Goal: Information Seeking & Learning: Learn about a topic

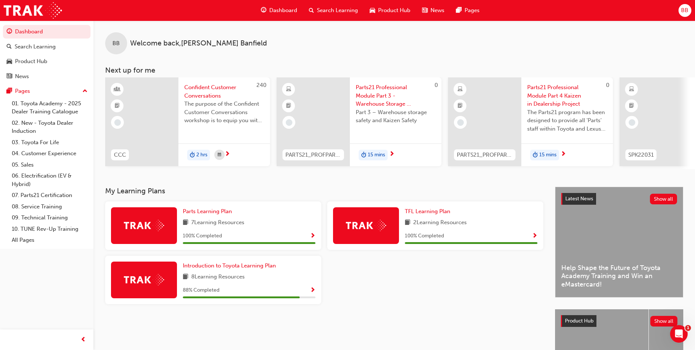
drag, startPoint x: 0, startPoint y: 0, endPoint x: 386, endPoint y: 92, distance: 396.4
click at [386, 92] on span "Parts21 Professional Module Part 3 - Warehouse Storage & Safety" at bounding box center [396, 95] width 80 height 25
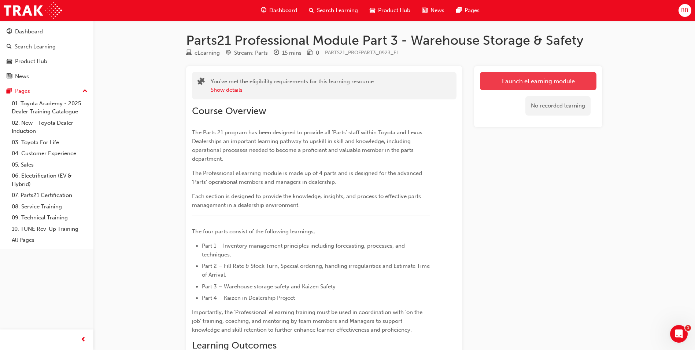
click at [556, 85] on link "Launch eLearning module" at bounding box center [538, 81] width 117 height 18
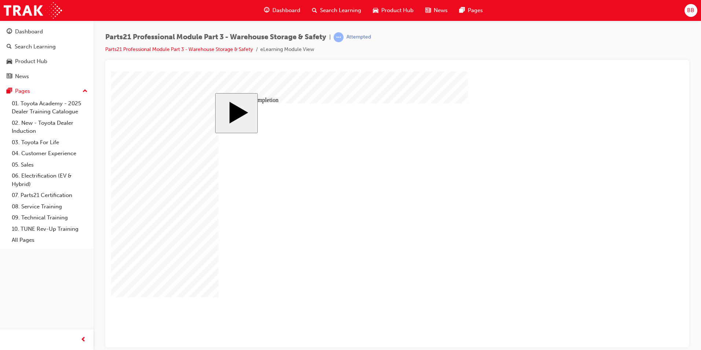
type input "12"
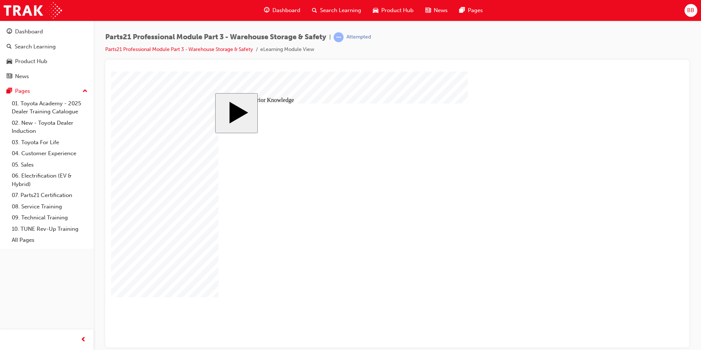
click at [111, 71] on image at bounding box center [111, 71] width 0 height 0
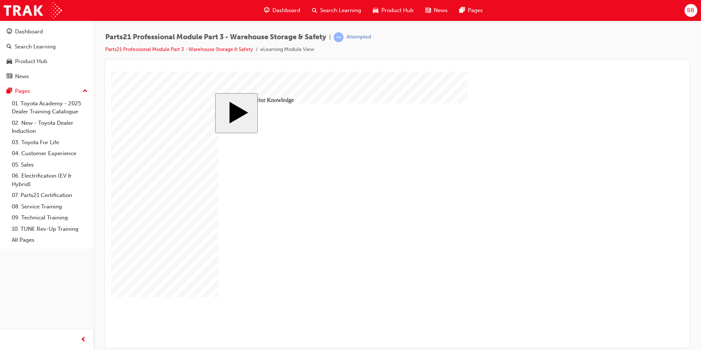
click at [637, 121] on body "slide: Activate Prior Knowledge MENU Rectangle 6 HELP Rectangle 6 EXIT Rectangl…" at bounding box center [397, 209] width 572 height 276
click at [111, 71] on image at bounding box center [111, 71] width 0 height 0
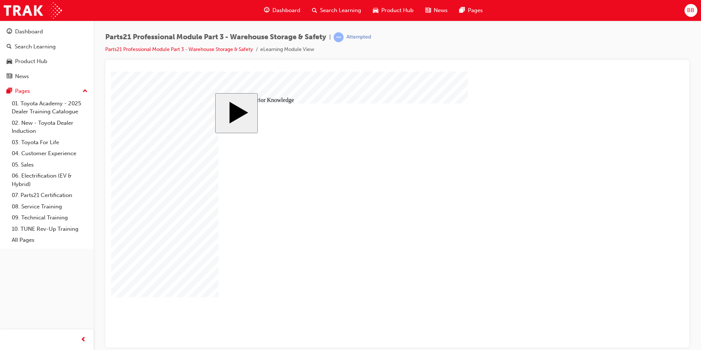
type input "12"
